Goal: Transaction & Acquisition: Download file/media

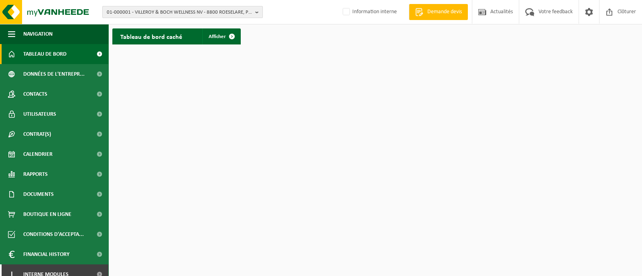
click at [199, 11] on span "01-000001 - VILLEROY & BOCH WELLNESS NV - 8800 ROESELARE, POPULIERSTRAAT 1" at bounding box center [179, 12] width 145 height 12
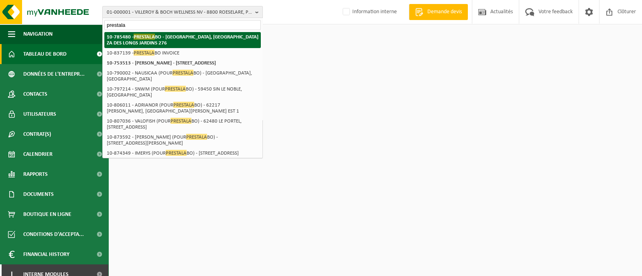
type input "prestala"
click at [168, 38] on strong "10-785480 - PRESTALA BO - 62500 ST MARTIN LEZ TATINGHEM, RUE DES COQUELICOTS ZA…" at bounding box center [183, 40] width 152 height 12
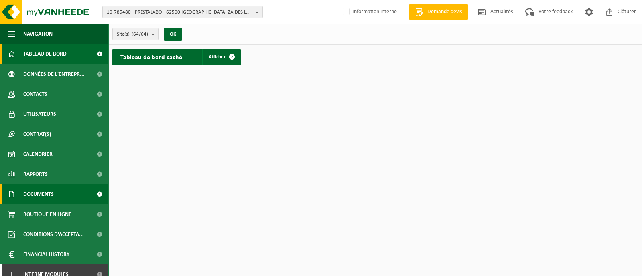
click at [39, 191] on span "Documents" at bounding box center [38, 195] width 30 height 20
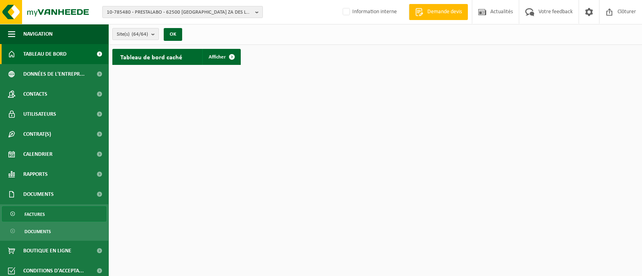
click at [41, 211] on span "Factures" at bounding box center [34, 214] width 20 height 15
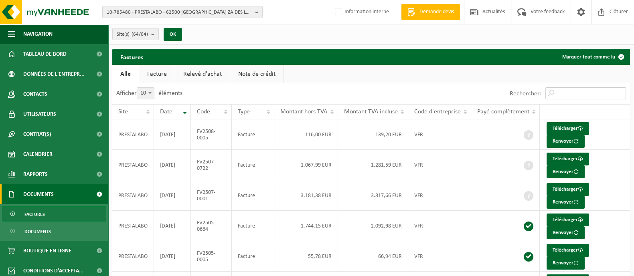
click at [578, 93] on input "Rechercher:" at bounding box center [585, 93] width 81 height 12
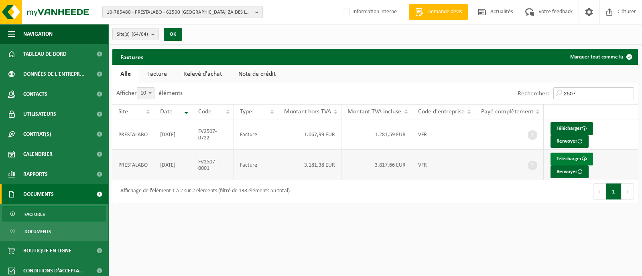
type input "2507"
click at [575, 157] on link "Télécharger" at bounding box center [571, 159] width 43 height 13
click at [597, 95] on input "2507" at bounding box center [593, 93] width 81 height 12
drag, startPoint x: 596, startPoint y: 95, endPoint x: 555, endPoint y: 93, distance: 41.4
click at [556, 93] on input "2507" at bounding box center [593, 93] width 81 height 12
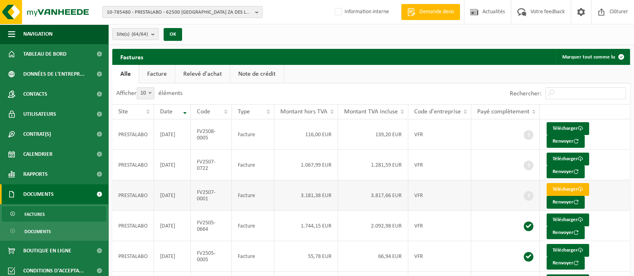
click at [574, 187] on link "Télécharger" at bounding box center [568, 189] width 43 height 13
click at [567, 156] on link "Télécharger" at bounding box center [568, 159] width 43 height 13
click at [562, 128] on link "Télécharger" at bounding box center [568, 128] width 43 height 13
click at [263, 76] on link "Note de crédit" at bounding box center [256, 74] width 53 height 18
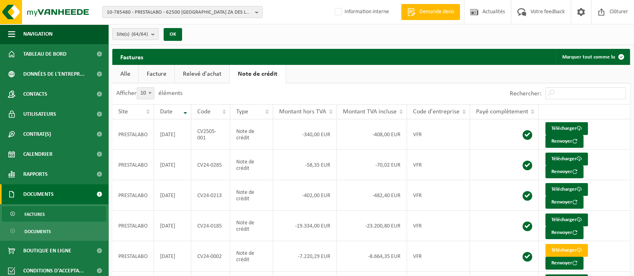
click at [124, 75] on link "Alle" at bounding box center [125, 74] width 26 height 18
